Goal: Communication & Community: Answer question/provide support

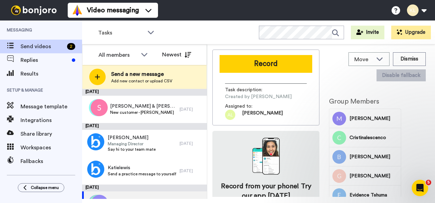
click at [140, 74] on span "Send a new message" at bounding box center [141, 74] width 61 height 8
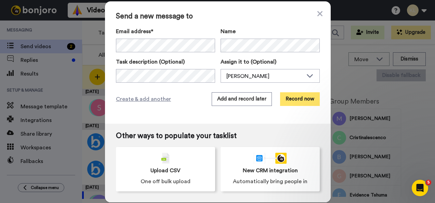
click at [294, 100] on button "Record now" at bounding box center [300, 99] width 40 height 14
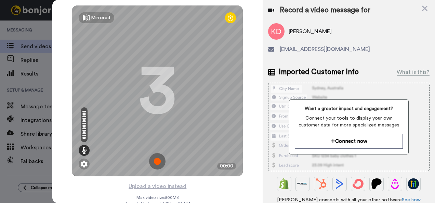
click at [154, 162] on img at bounding box center [157, 161] width 16 height 16
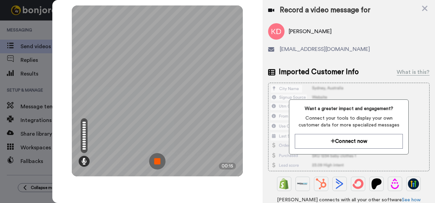
click at [154, 162] on img at bounding box center [157, 161] width 16 height 16
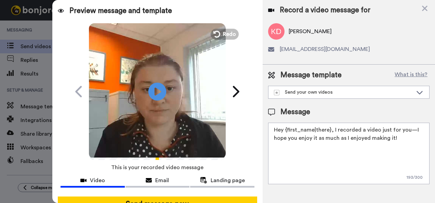
click at [152, 89] on icon at bounding box center [158, 91] width 18 height 18
click at [220, 29] on button "Redo" at bounding box center [224, 34] width 31 height 12
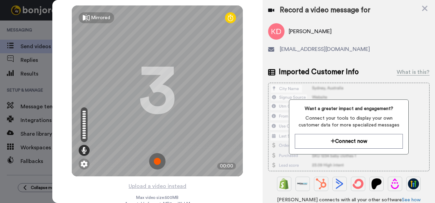
click at [153, 160] on img at bounding box center [157, 161] width 16 height 16
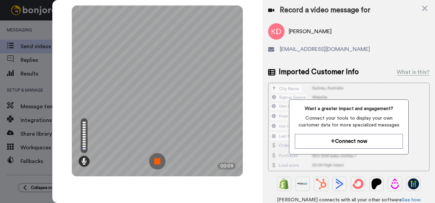
click at [156, 160] on img at bounding box center [157, 161] width 16 height 16
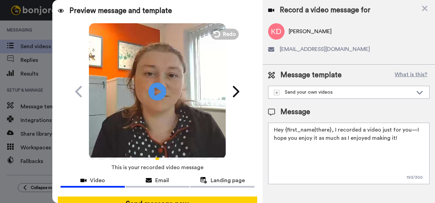
click at [157, 94] on icon at bounding box center [158, 91] width 18 height 18
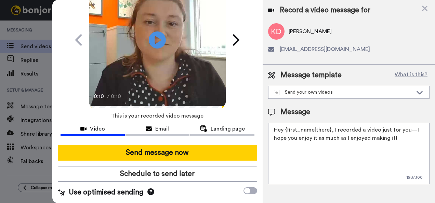
scroll to position [55, 0]
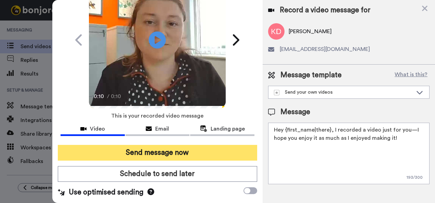
click at [211, 151] on button "Send message now" at bounding box center [158, 153] width 200 height 16
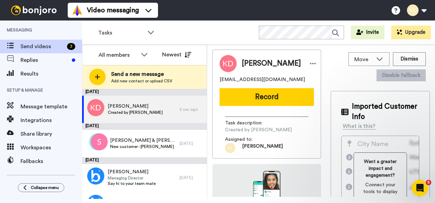
scroll to position [0, 0]
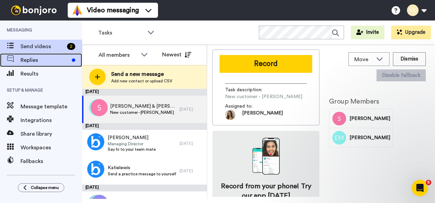
click at [40, 60] on span "Replies" at bounding box center [45, 60] width 49 height 8
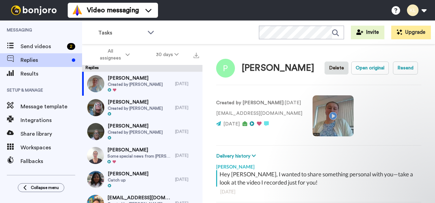
scroll to position [24, 0]
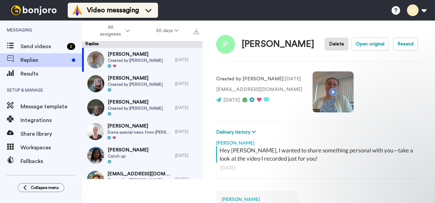
type textarea "x"
